Goal: Check status: Check status

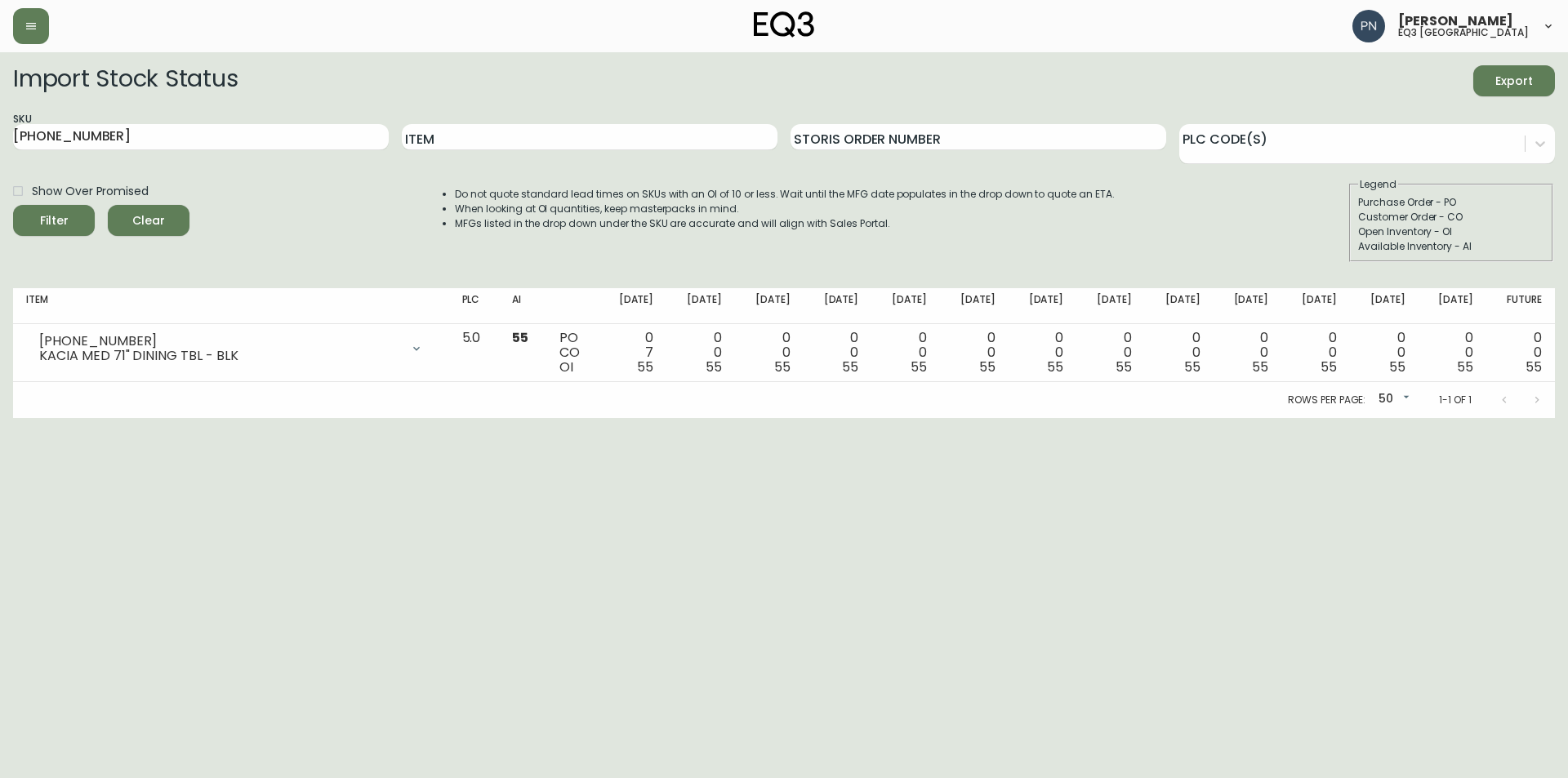
click at [604, 418] on html "[PERSON_NAME] eq3 [GEOGRAPHIC_DATA] Import Stock Status Export SKU [PHONE_NUMBE…" at bounding box center [784, 209] width 1568 height 418
click at [29, 28] on icon "button" at bounding box center [31, 26] width 10 height 7
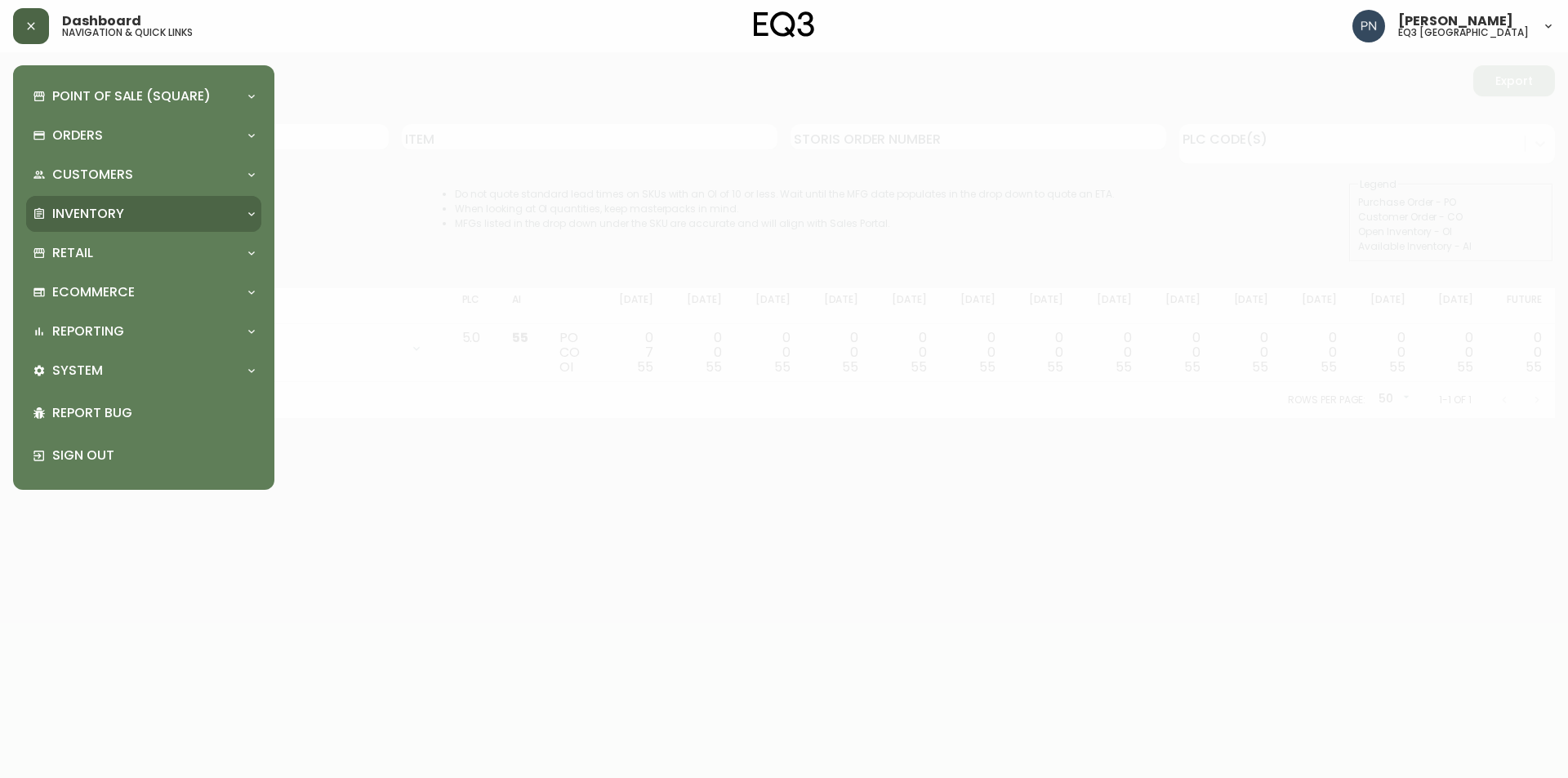
click at [117, 203] on div "Inventory" at bounding box center [144, 214] width 236 height 36
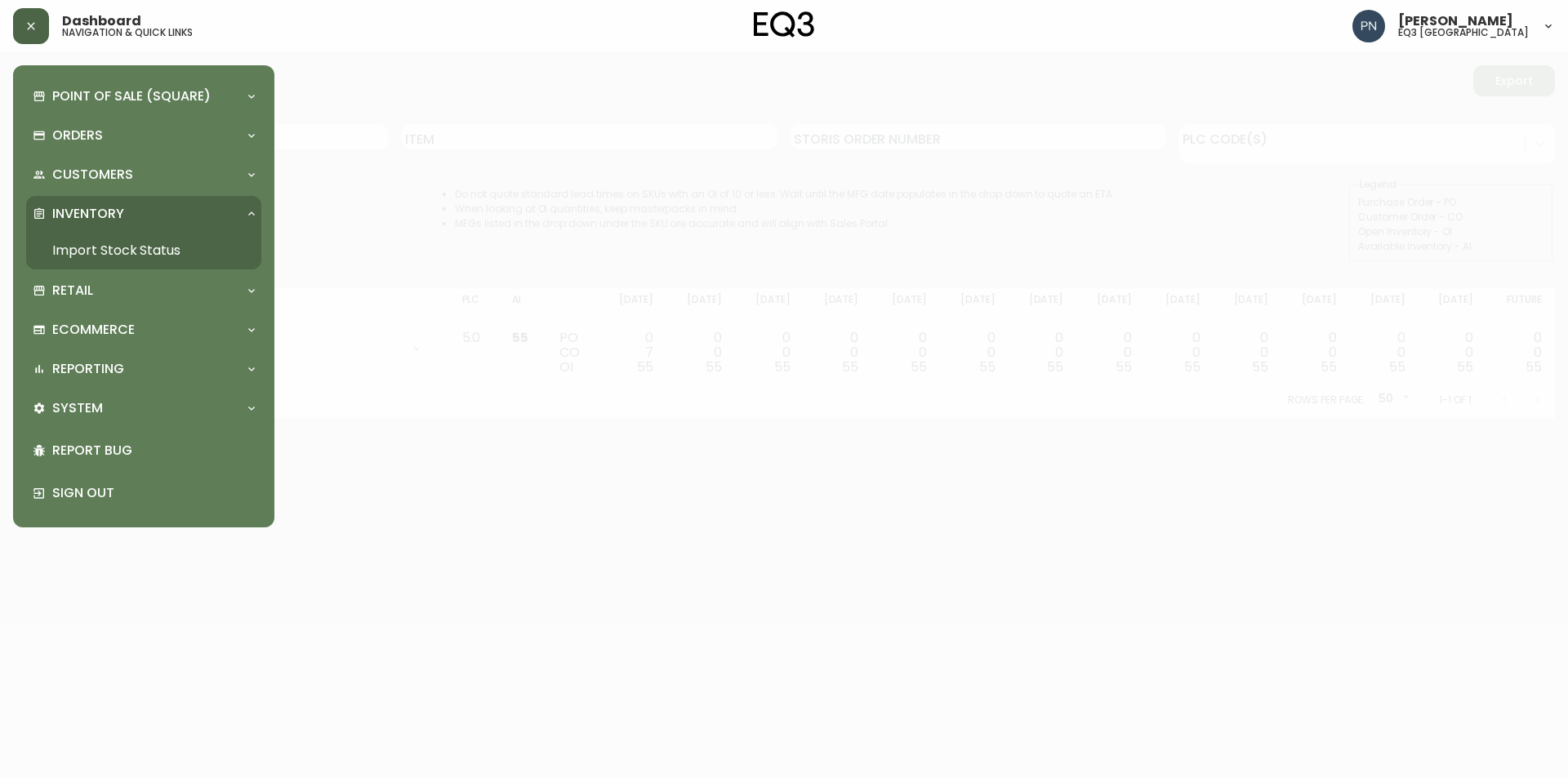
click at [128, 253] on link "Import Stock Status" at bounding box center [144, 251] width 236 height 38
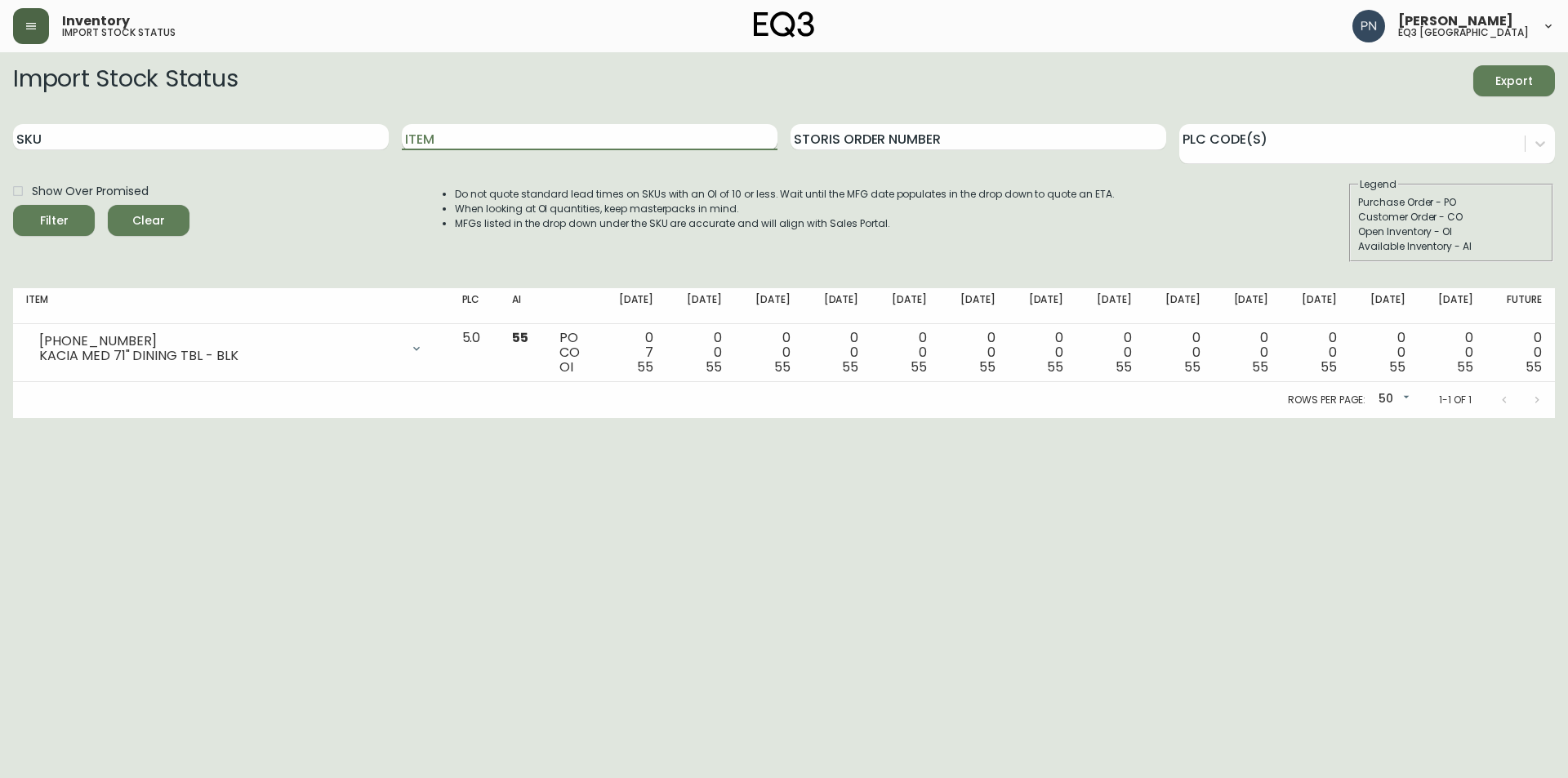
click at [429, 136] on input "Item" at bounding box center [589, 138] width 375 height 27
type input "BOOM"
click at [13, 205] on button "Filter" at bounding box center [54, 220] width 82 height 31
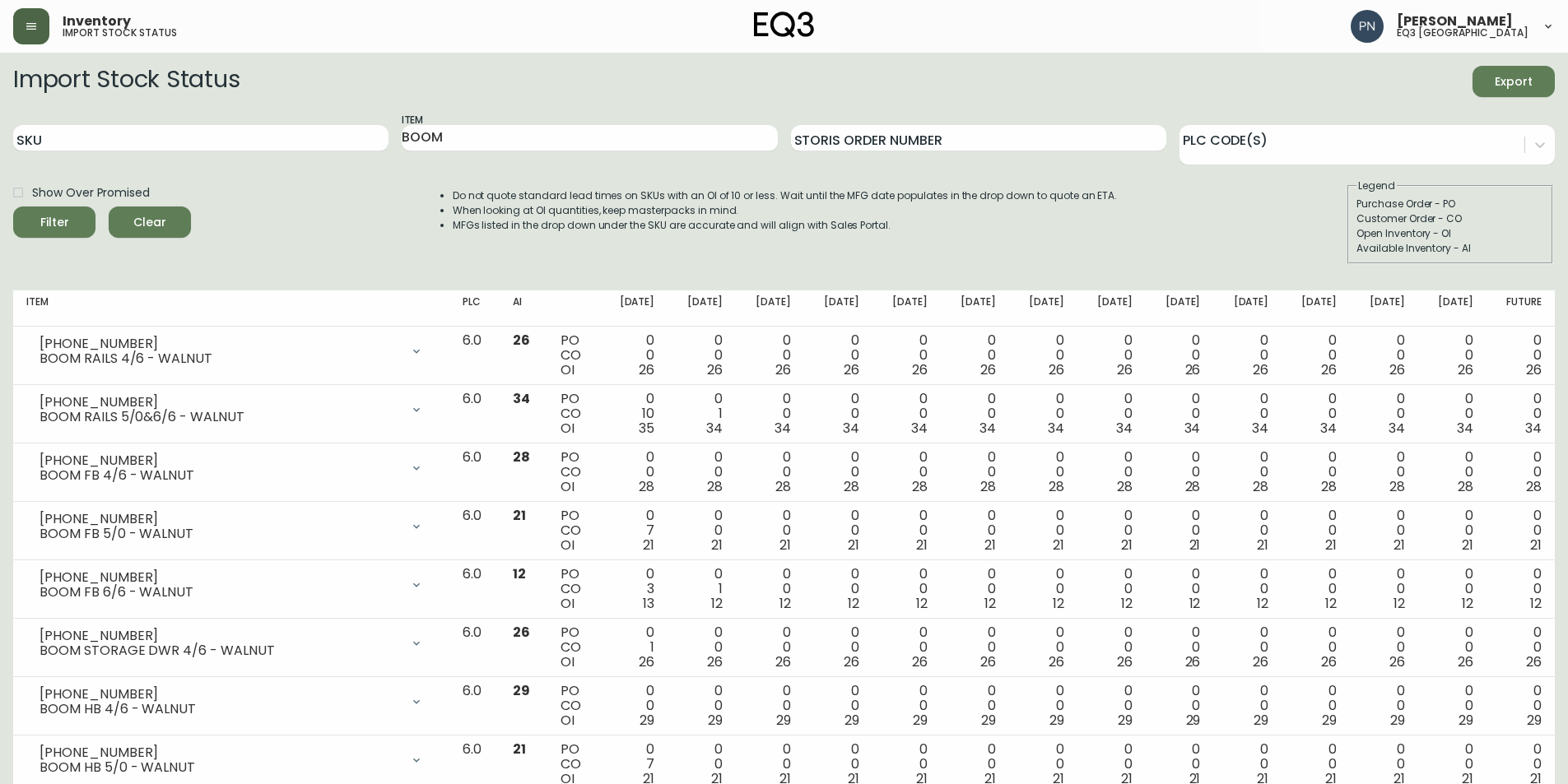
click at [671, 258] on div "Do not quote standard lead times on SKUs with an OI of 10 or less. Wait until t…" at bounding box center [768, 221] width 698 height 85
